Goal: Task Accomplishment & Management: Manage account settings

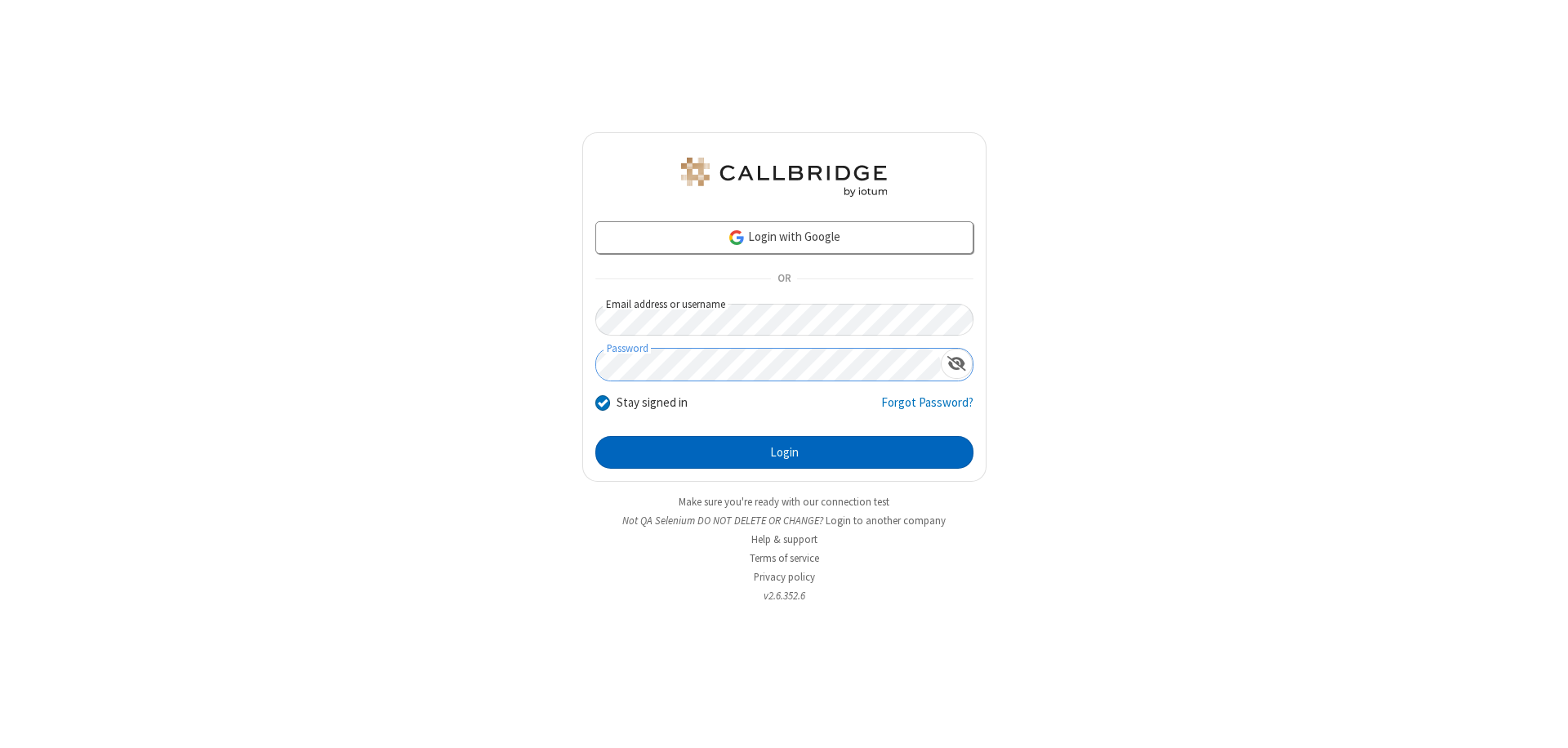
click at [784, 452] on button "Login" at bounding box center [784, 452] width 379 height 33
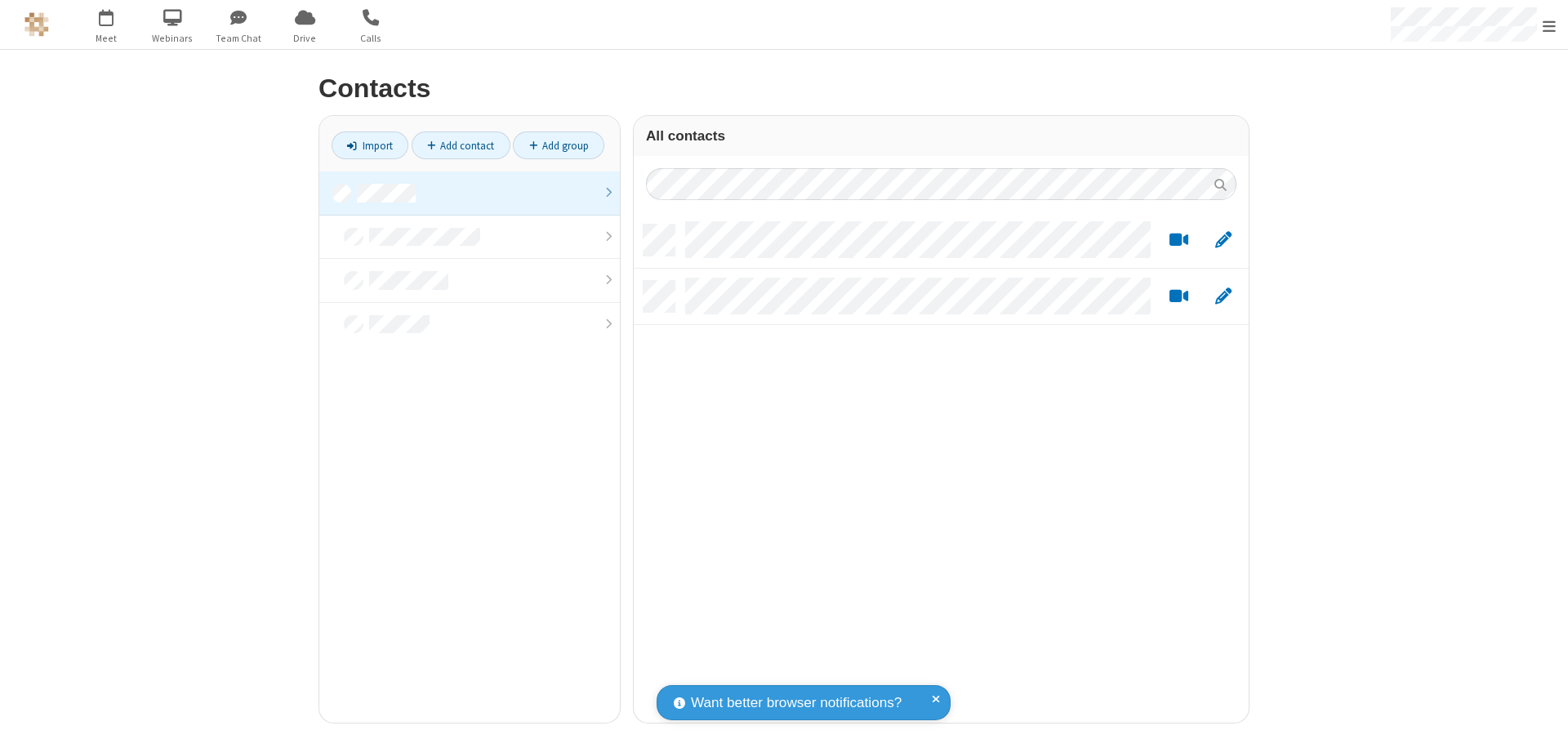
scroll to position [498, 603]
click at [469, 193] on link at bounding box center [469, 193] width 301 height 44
click at [559, 145] on link "Add group" at bounding box center [558, 144] width 91 height 28
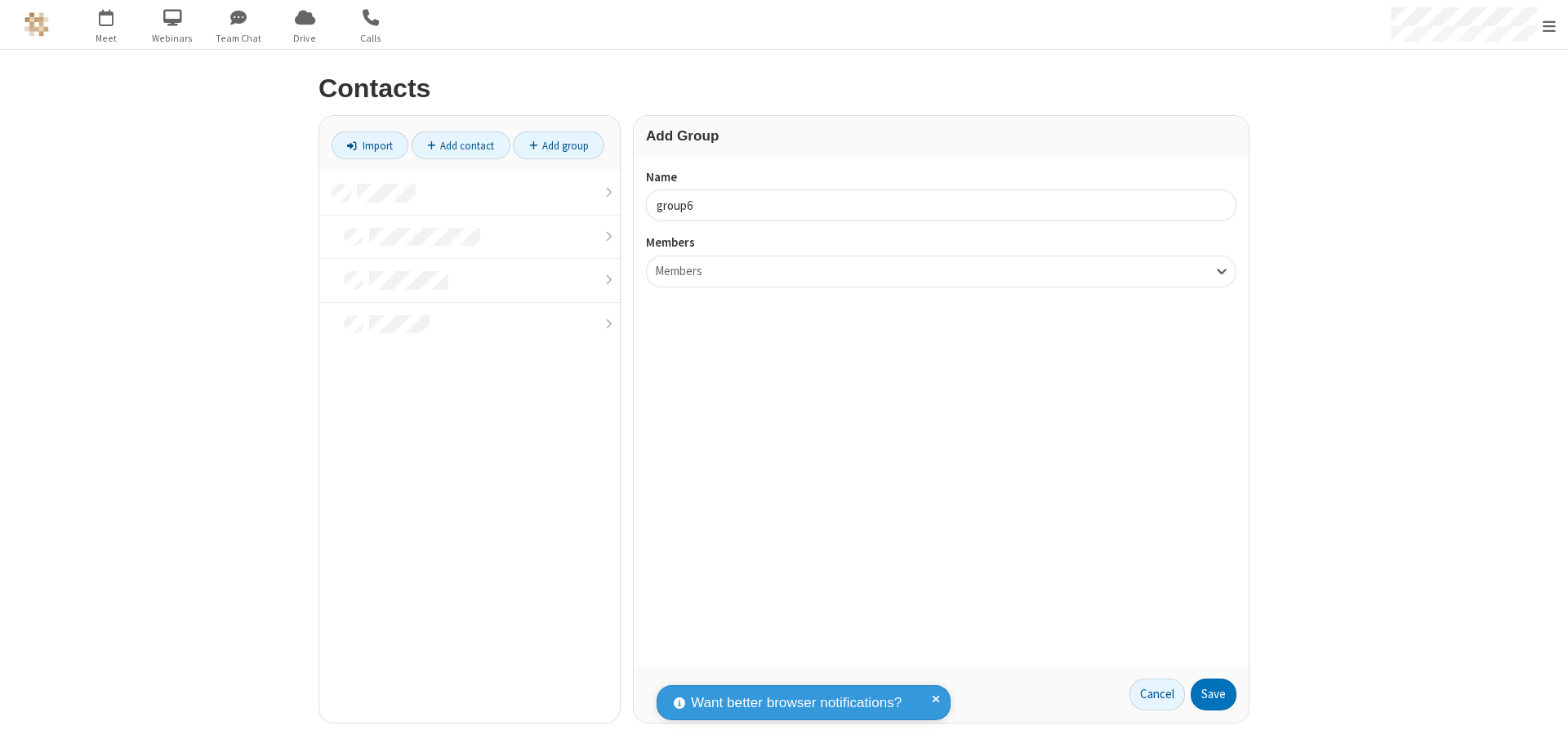
type input "group6"
click at [1214, 694] on button "Save" at bounding box center [1213, 695] width 45 height 33
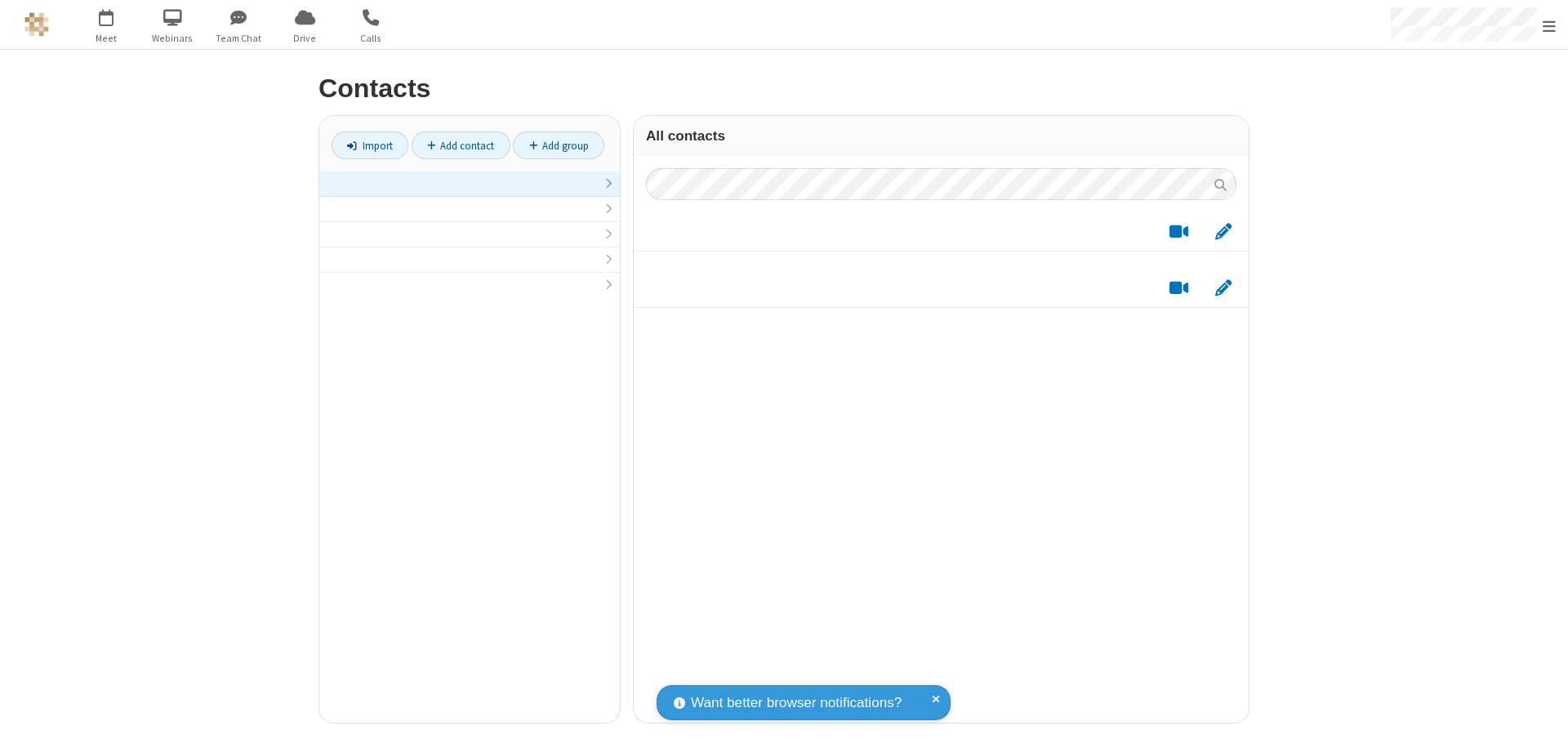
click at [469, 193] on link at bounding box center [469, 184] width 301 height 25
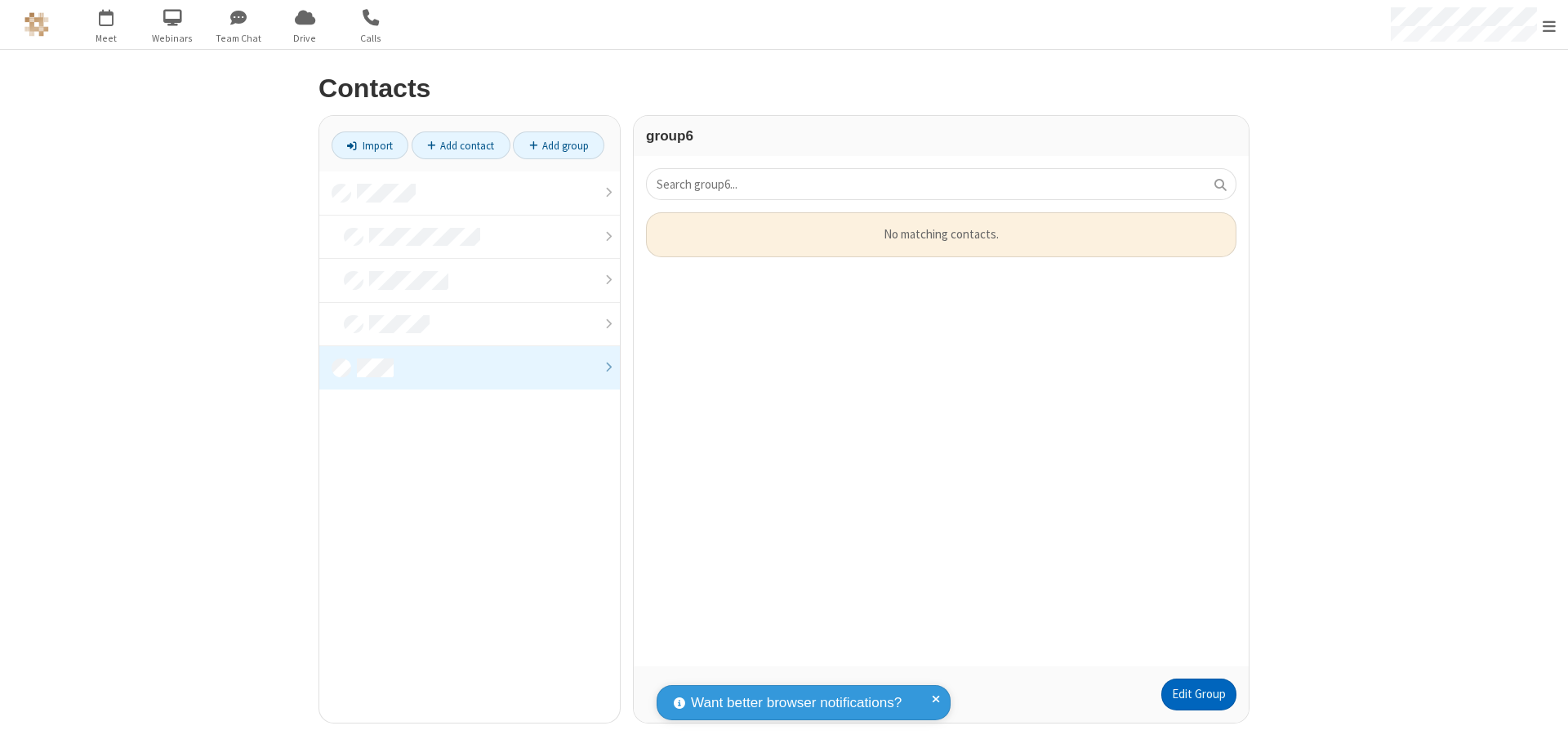
click at [1198, 694] on link "Edit Group" at bounding box center [1199, 695] width 75 height 33
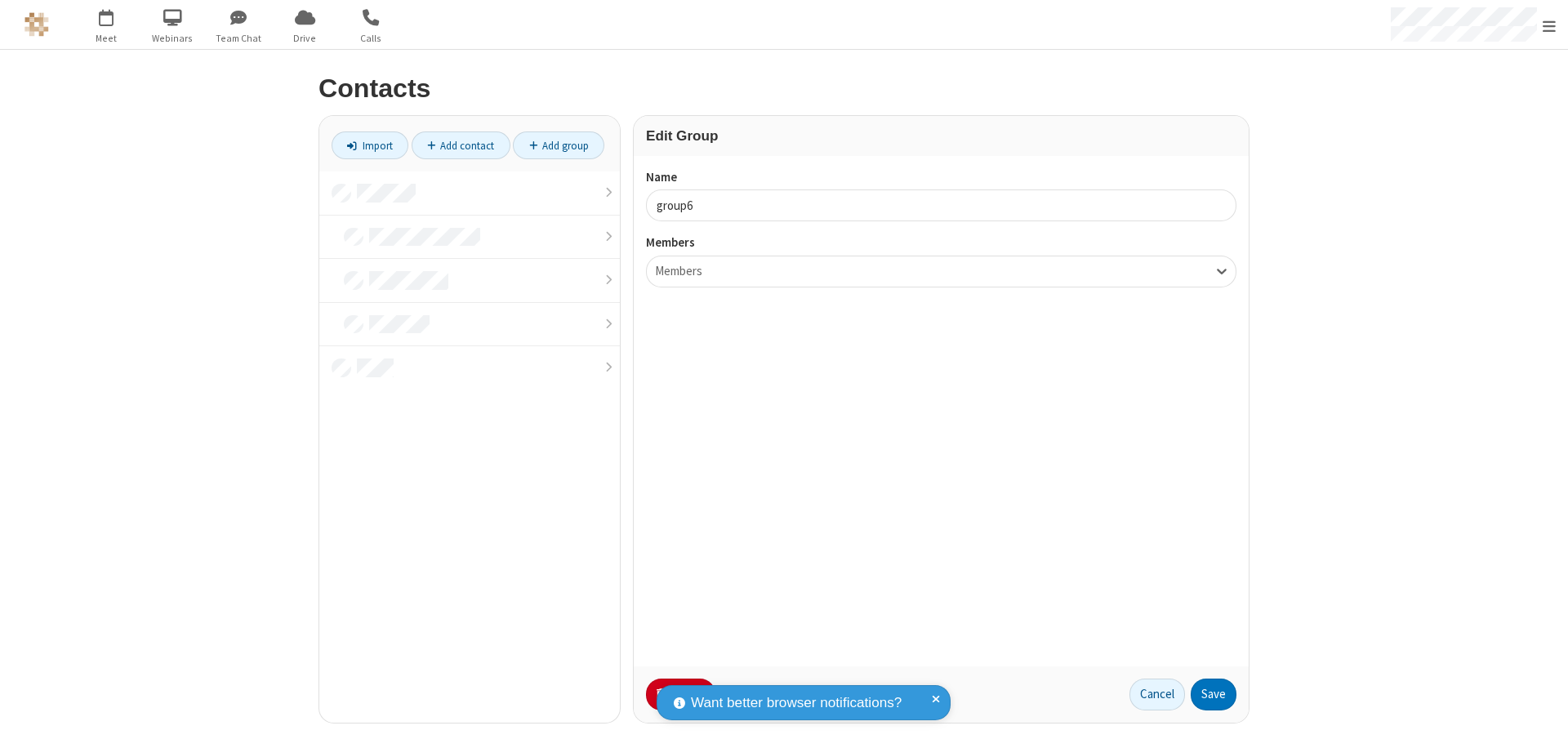
click at [0, 0] on button "No Thanks" at bounding box center [0, 0] width 0 height 0
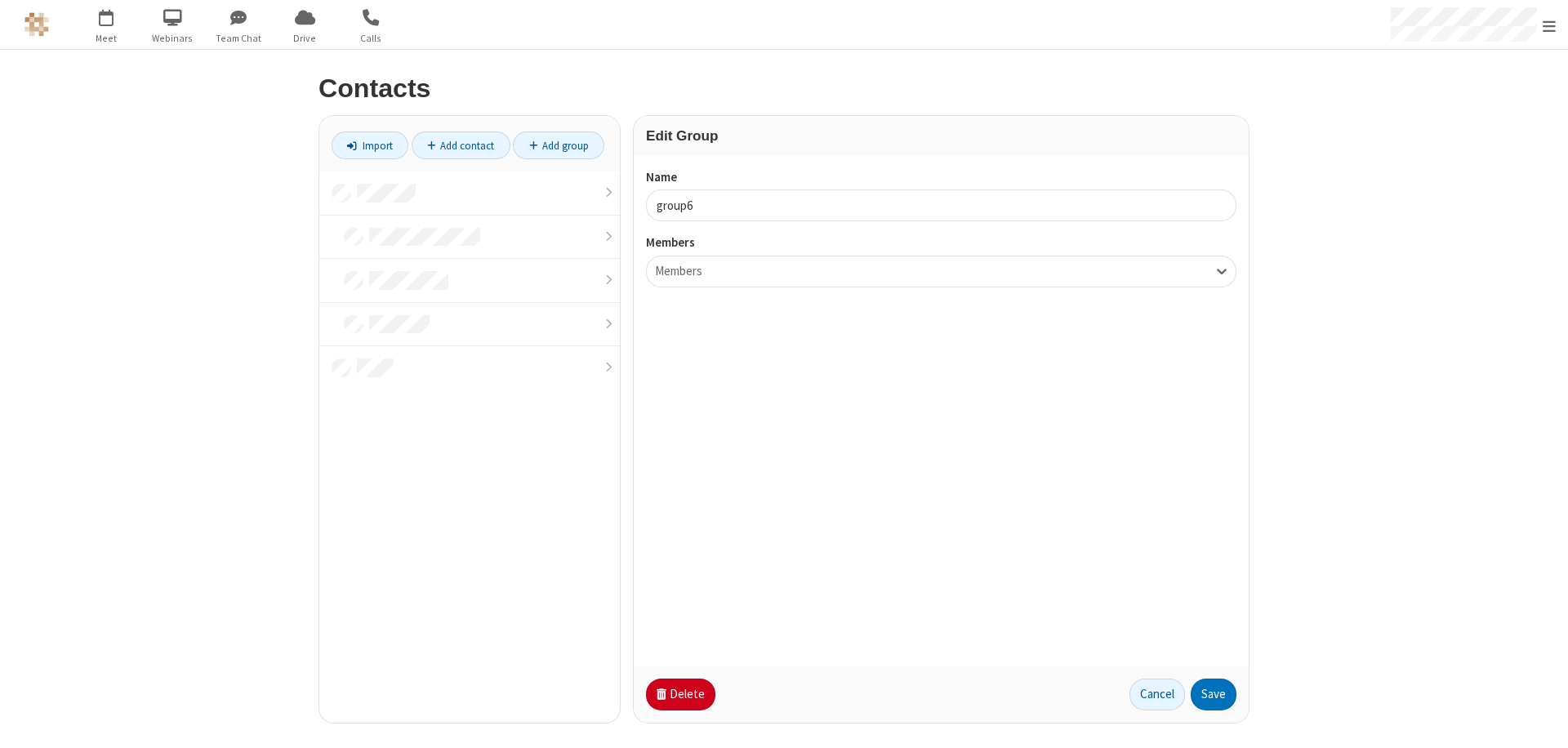
click at [679, 694] on button "Delete" at bounding box center [681, 695] width 69 height 33
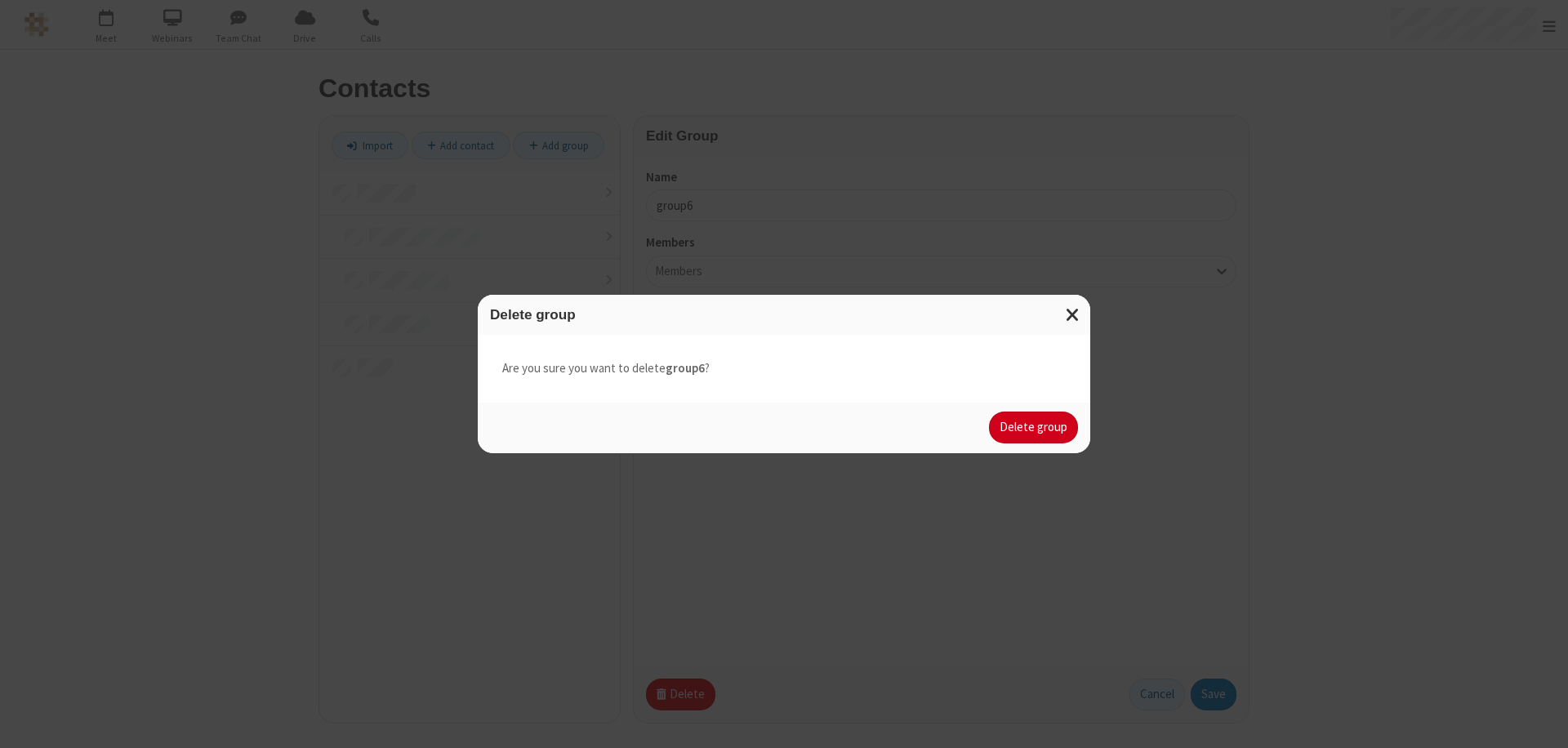
click at [1033, 426] on button "Delete group" at bounding box center [1033, 427] width 89 height 33
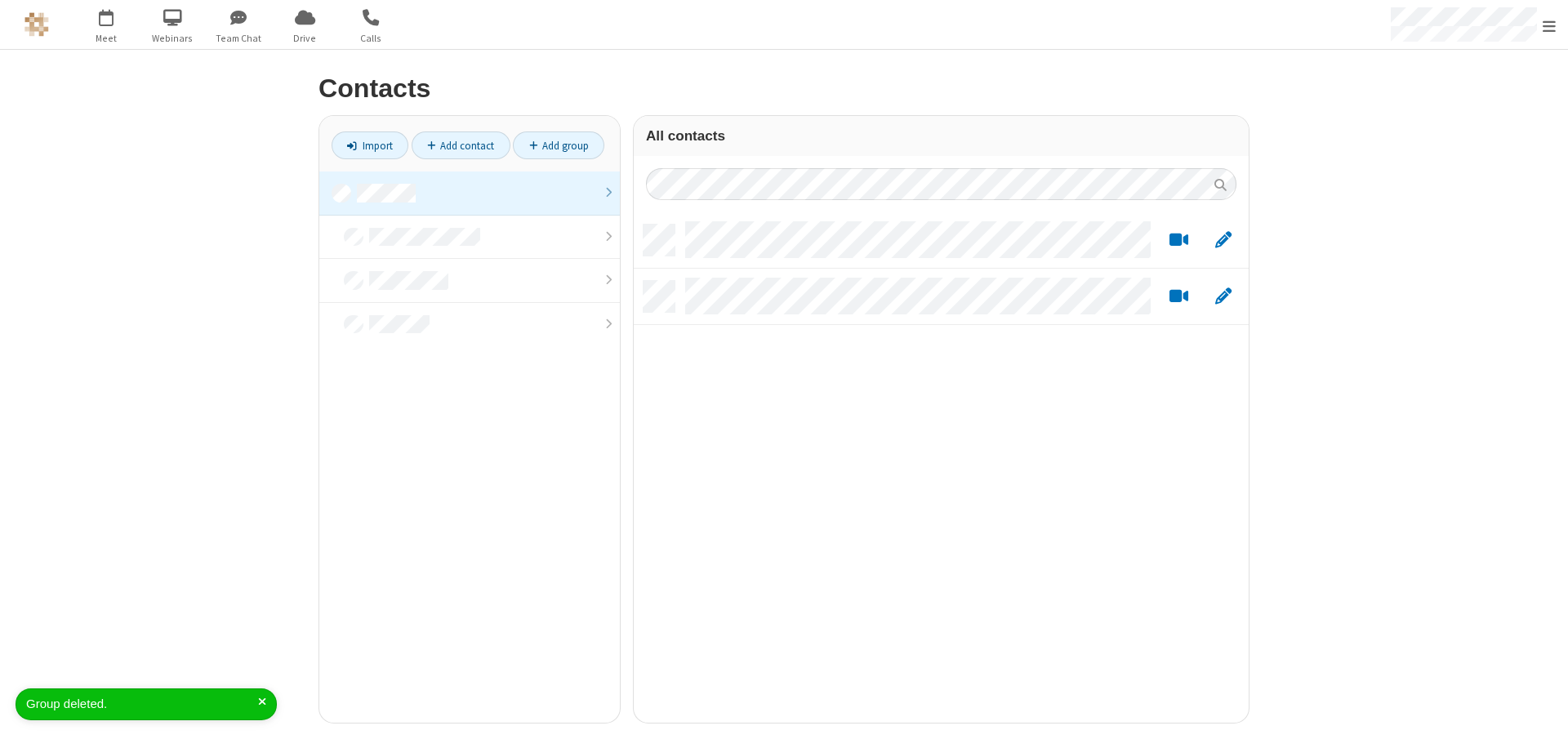
scroll to position [498, 603]
